Goal: Transaction & Acquisition: Book appointment/travel/reservation

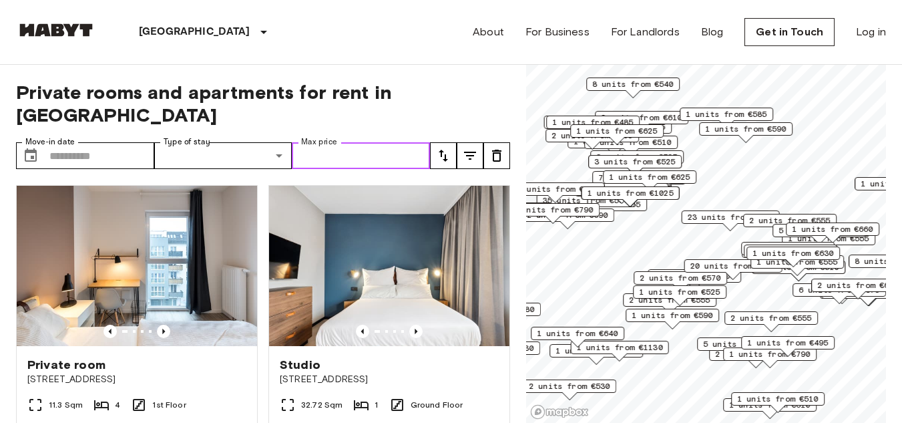
click at [373, 142] on input "Max price" at bounding box center [361, 155] width 138 height 27
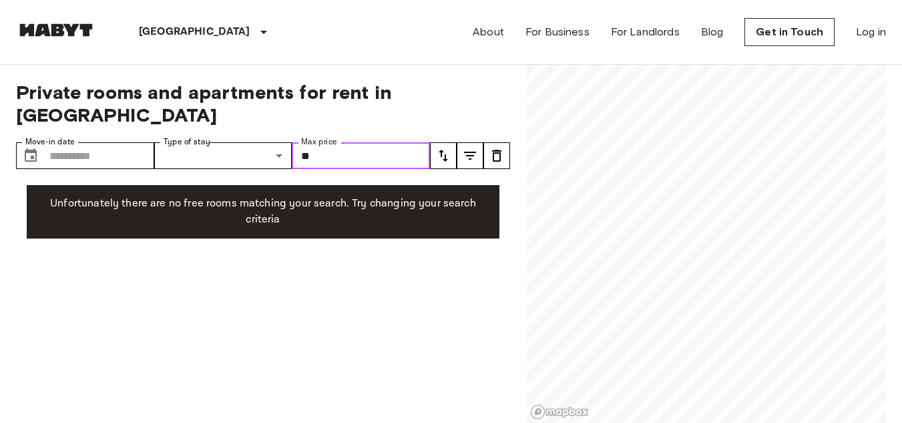
type input "*"
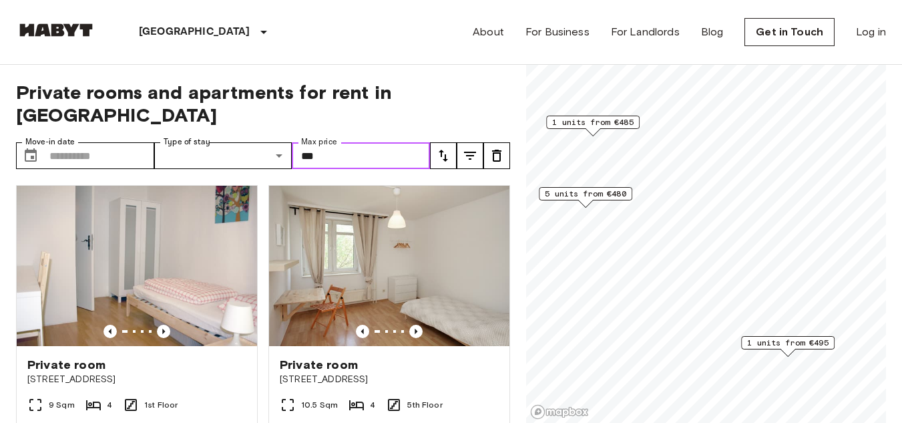
type input "***"
click at [520, 136] on div "Private rooms and apartments for rent in [GEOGRAPHIC_DATA] Move-in date ​ Move-…" at bounding box center [451, 244] width 870 height 359
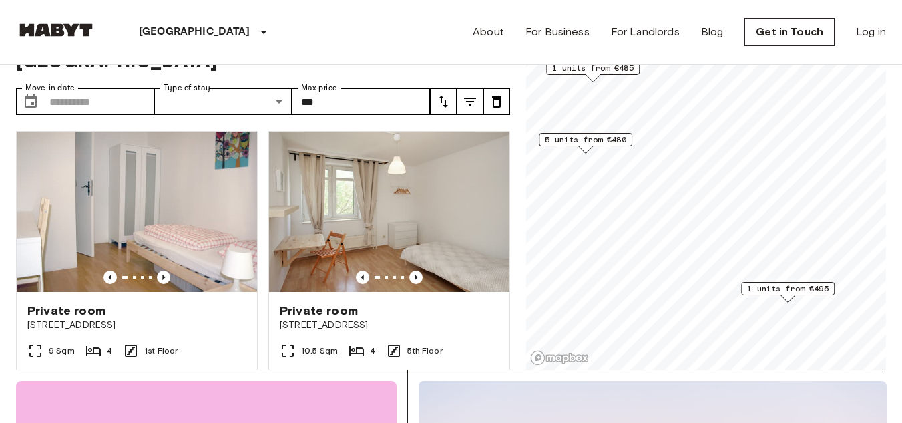
scroll to position [53, 0]
click at [62, 89] on input "Move-in date" at bounding box center [101, 102] width 105 height 27
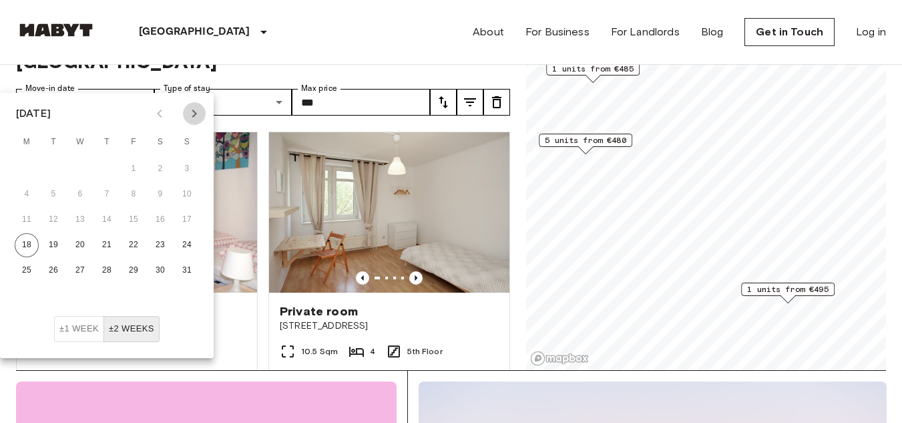
click at [196, 113] on icon "Next month" at bounding box center [194, 113] width 5 height 8
click at [25, 166] on button "1" at bounding box center [27, 169] width 24 height 24
type input "**********"
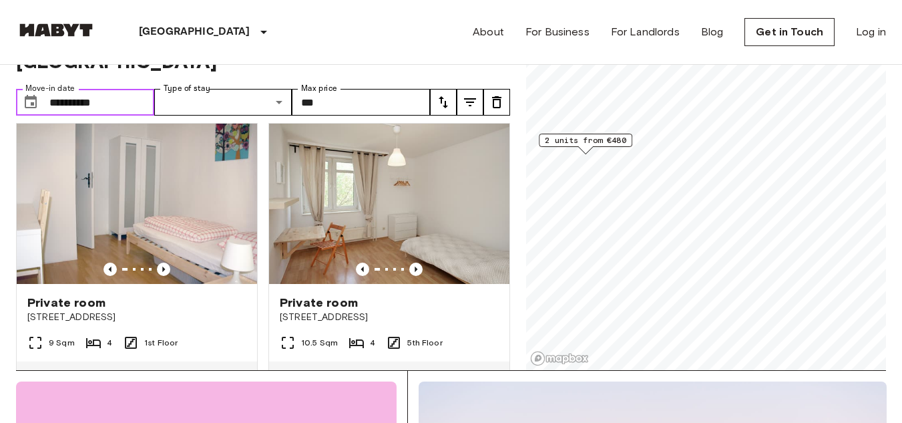
scroll to position [6, 0]
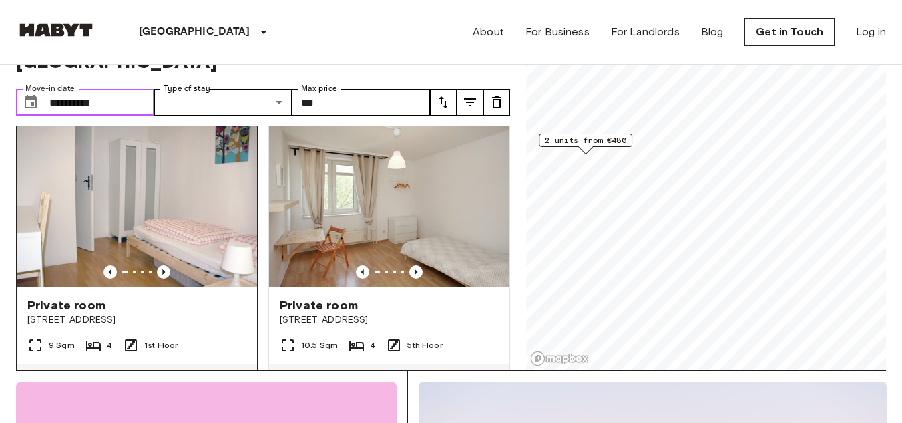
click at [134, 187] on img at bounding box center [137, 206] width 240 height 160
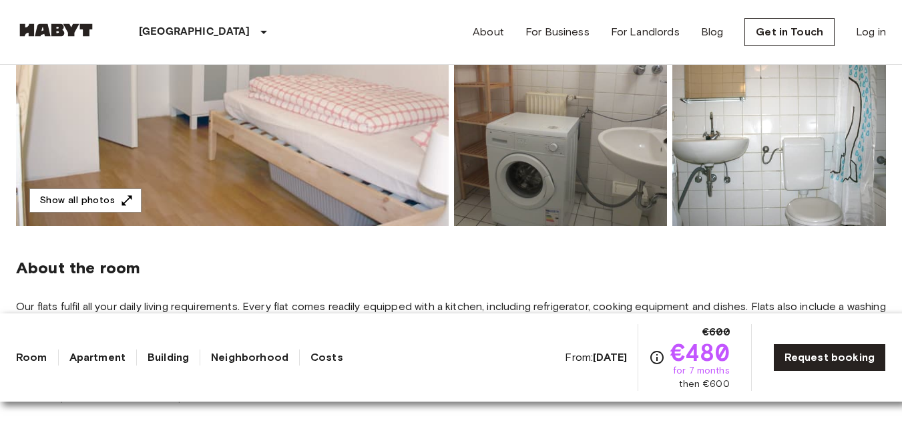
scroll to position [320, 0]
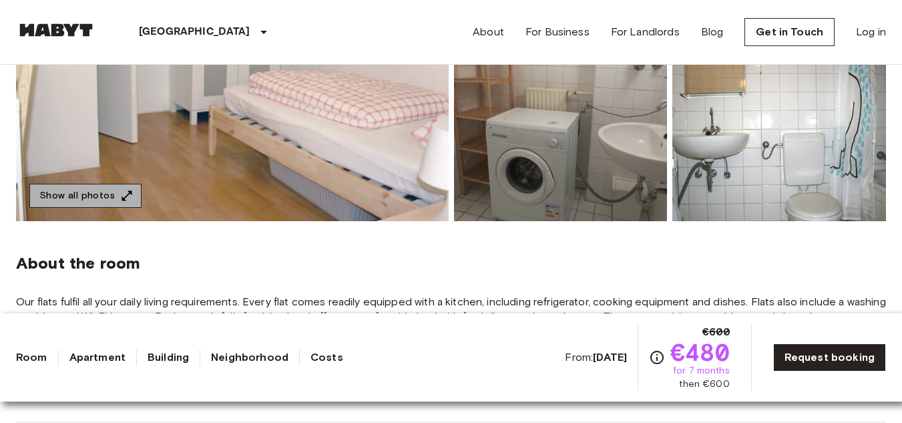
click at [85, 192] on button "Show all photos" at bounding box center [85, 196] width 112 height 25
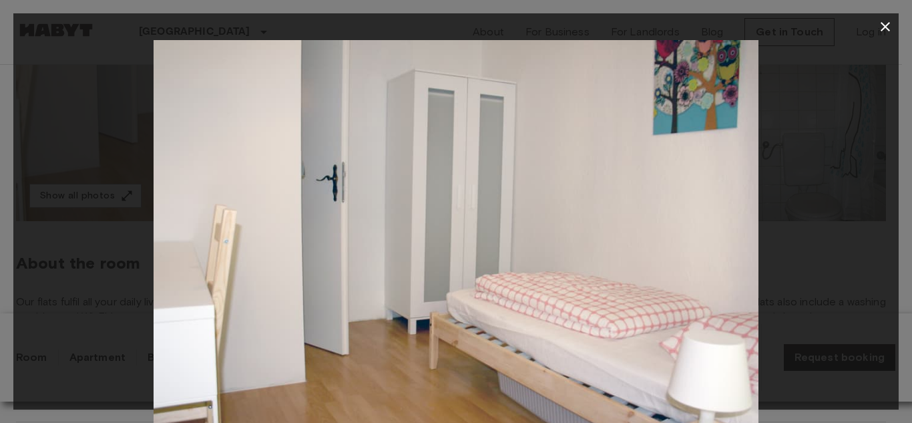
click at [748, 245] on img at bounding box center [456, 241] width 605 height 403
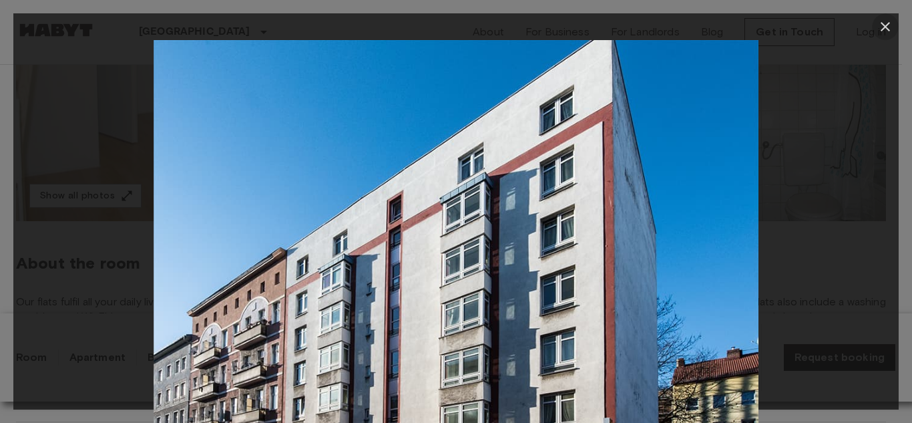
click at [886, 25] on icon "button" at bounding box center [885, 26] width 9 height 9
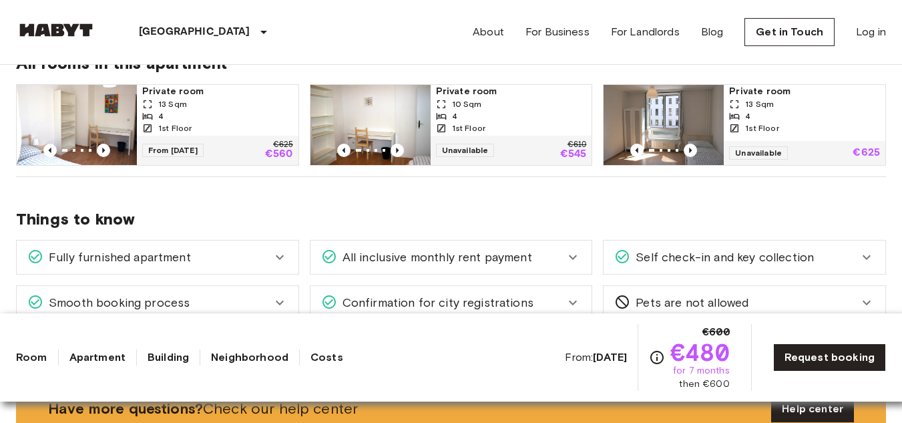
scroll to position [694, 0]
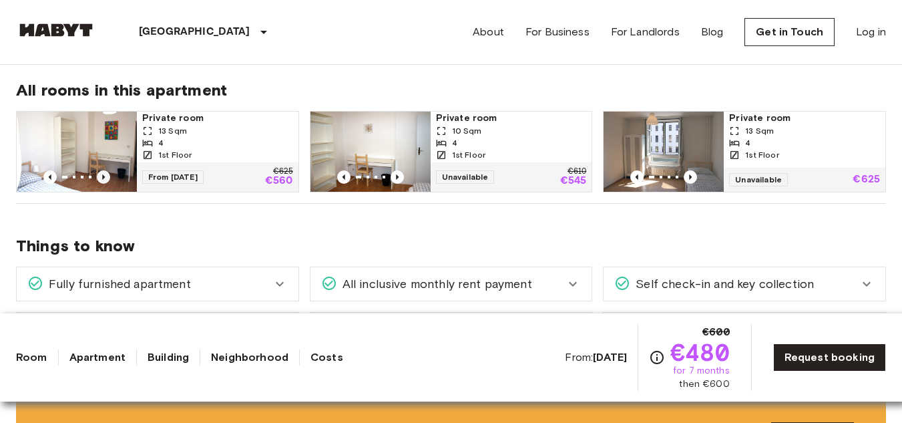
click at [101, 177] on icon "Previous image" at bounding box center [103, 176] width 13 height 13
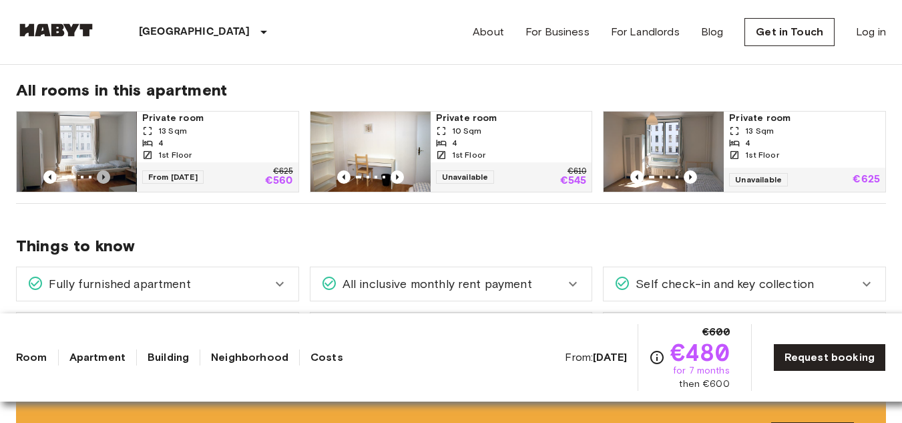
click at [101, 177] on icon "Previous image" at bounding box center [103, 176] width 13 height 13
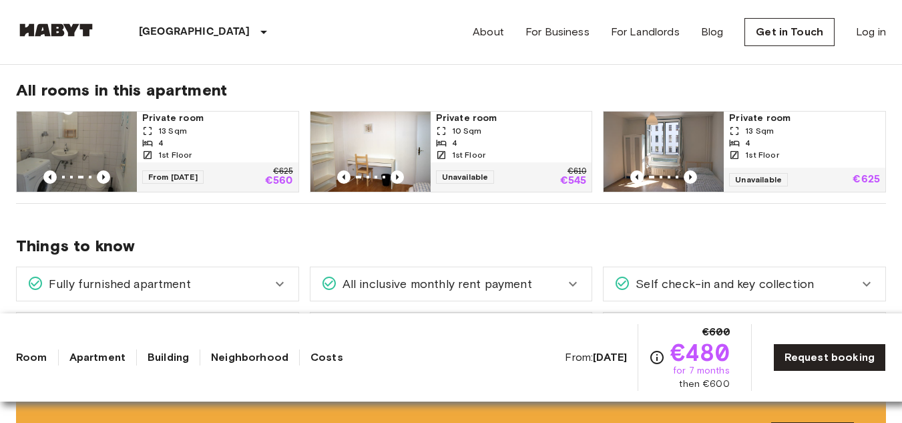
click at [276, 286] on icon at bounding box center [280, 284] width 16 height 16
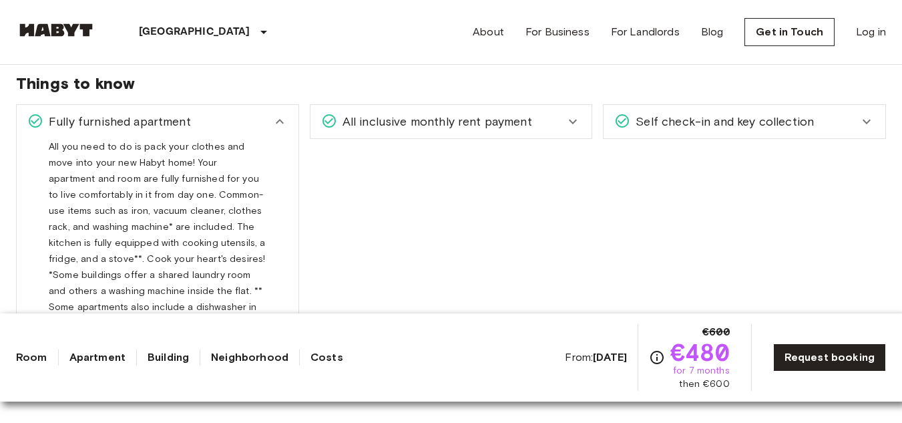
scroll to position [855, 0]
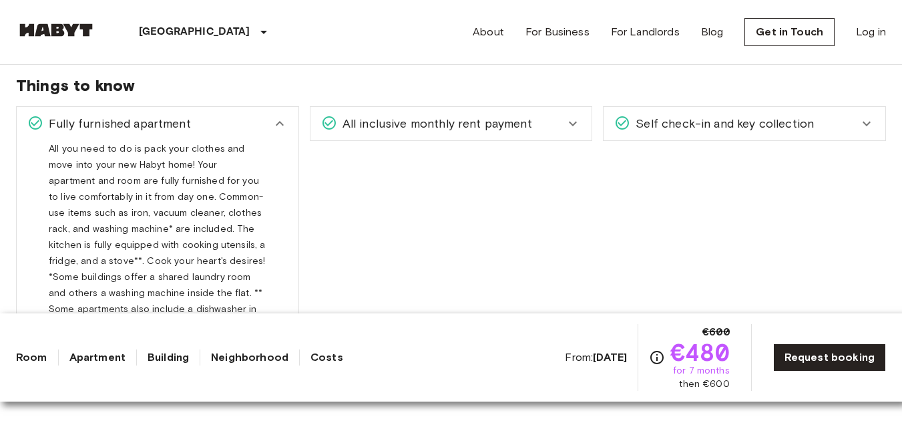
click at [567, 120] on icon at bounding box center [573, 124] width 16 height 16
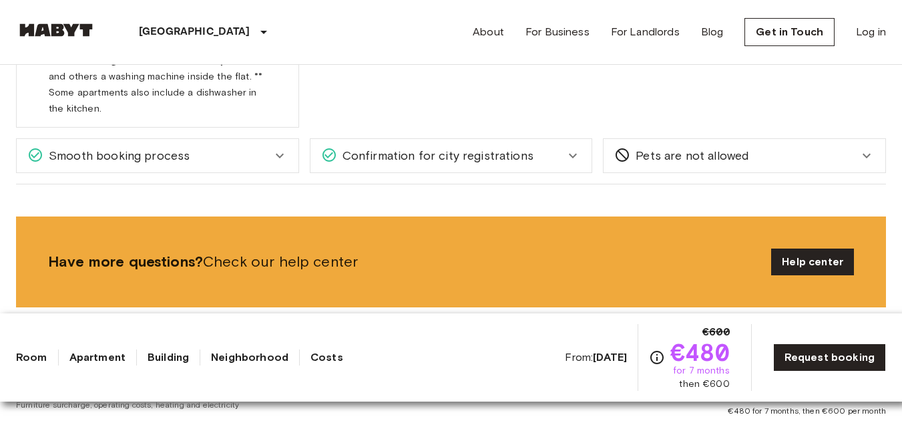
scroll to position [1095, 0]
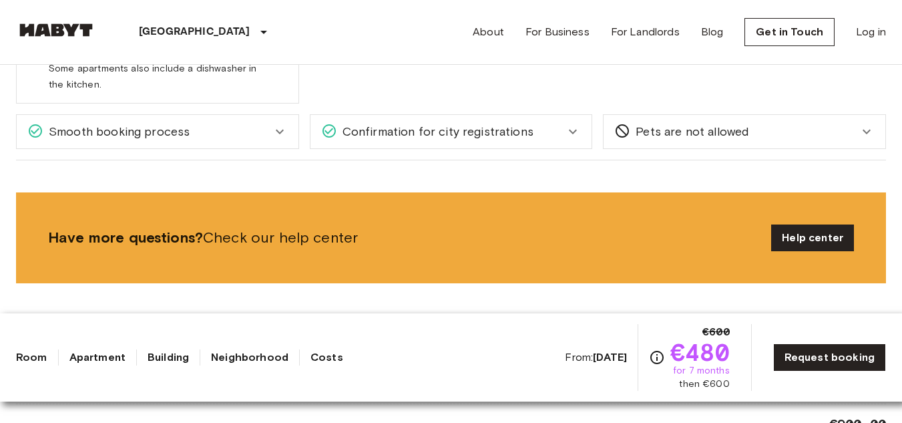
click at [275, 130] on icon at bounding box center [280, 132] width 16 height 16
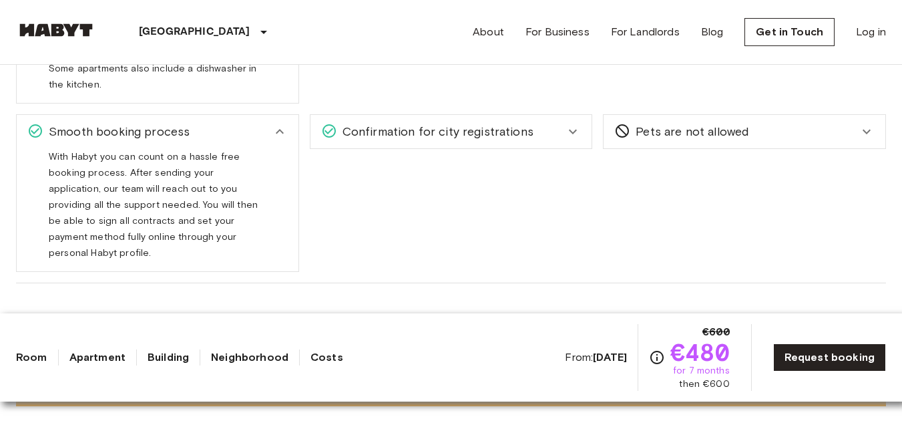
click at [580, 129] on icon at bounding box center [573, 132] width 16 height 16
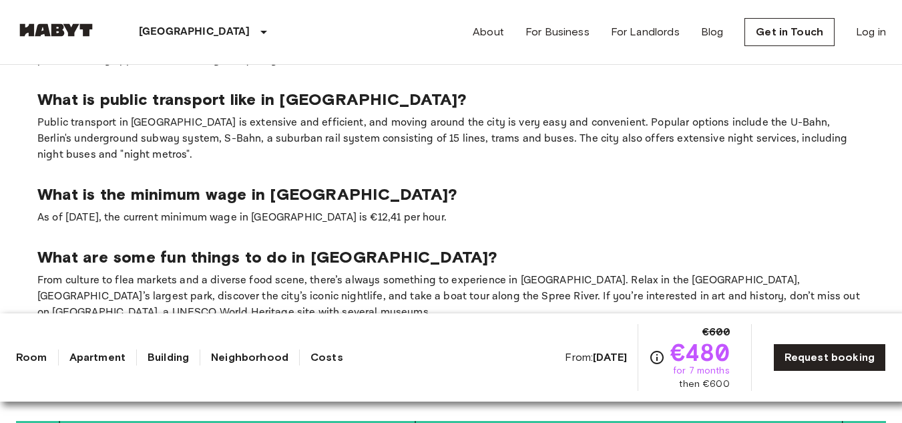
scroll to position [2350, 0]
